Goal: Task Accomplishment & Management: Manage account settings

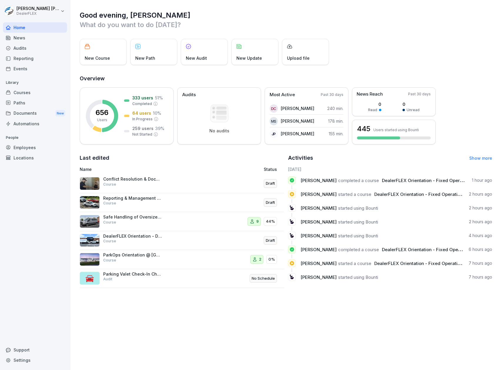
click at [35, 94] on div "Courses" at bounding box center [35, 92] width 64 height 10
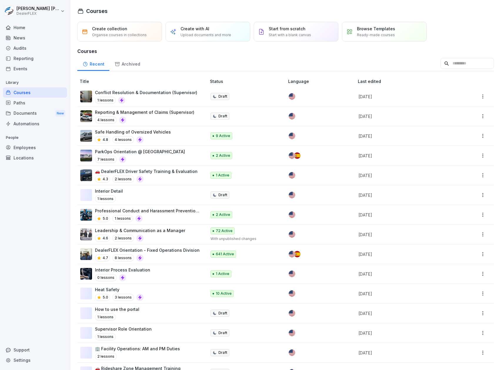
click at [175, 137] on div "Safe Handling of Oversized Vehicles 4.8 4 lessons" at bounding box center [140, 136] width 120 height 14
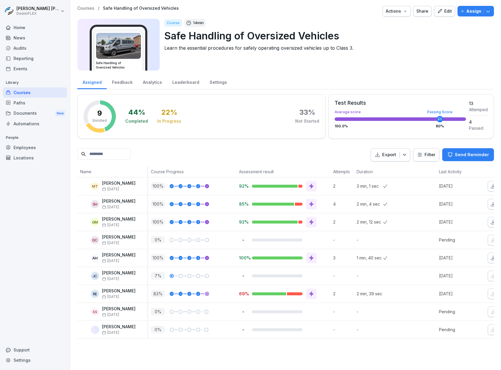
click at [466, 11] on p "Assign" at bounding box center [473, 11] width 15 height 6
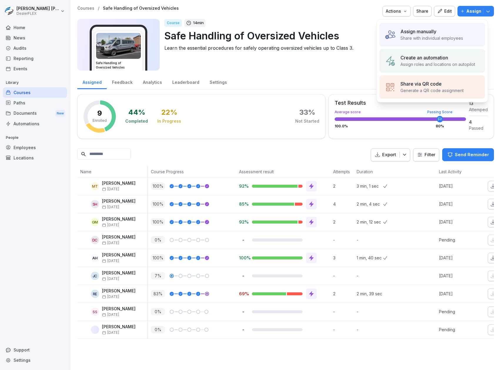
click at [407, 41] on p "Share with individual employees" at bounding box center [431, 38] width 63 height 6
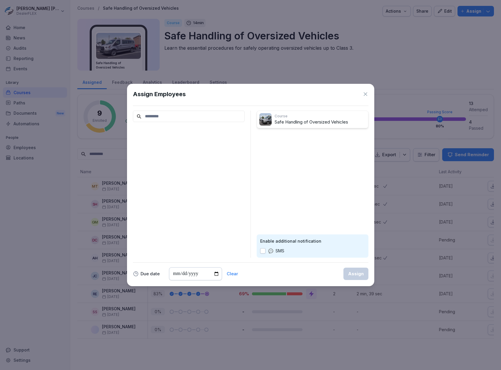
click at [202, 119] on input at bounding box center [189, 115] width 112 height 11
type input "*"
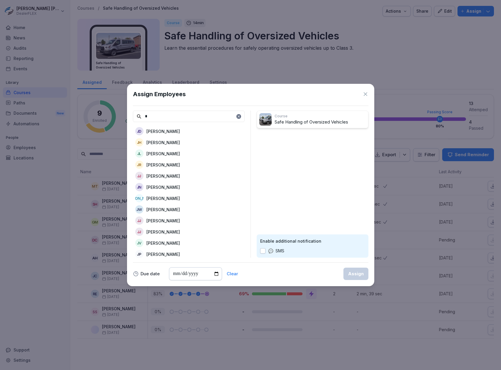
scroll to position [2076, 0]
type input "*"
click at [183, 199] on div "JO James Omalley" at bounding box center [189, 197] width 112 height 11
click at [357, 274] on div "Assign" at bounding box center [356, 273] width 16 height 6
